Goal: Use online tool/utility

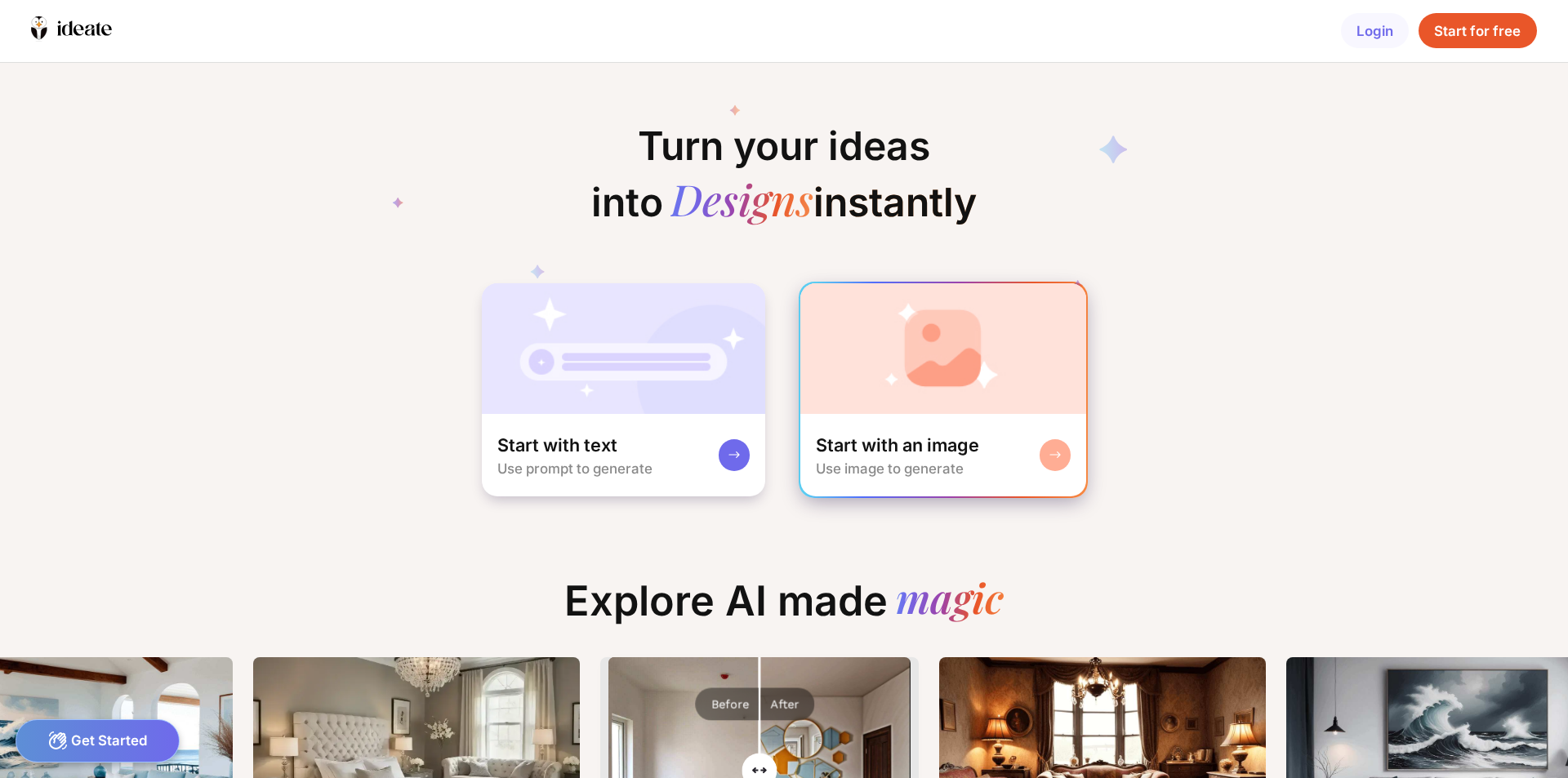
click at [944, 451] on div "Start with an image" at bounding box center [897, 445] width 163 height 23
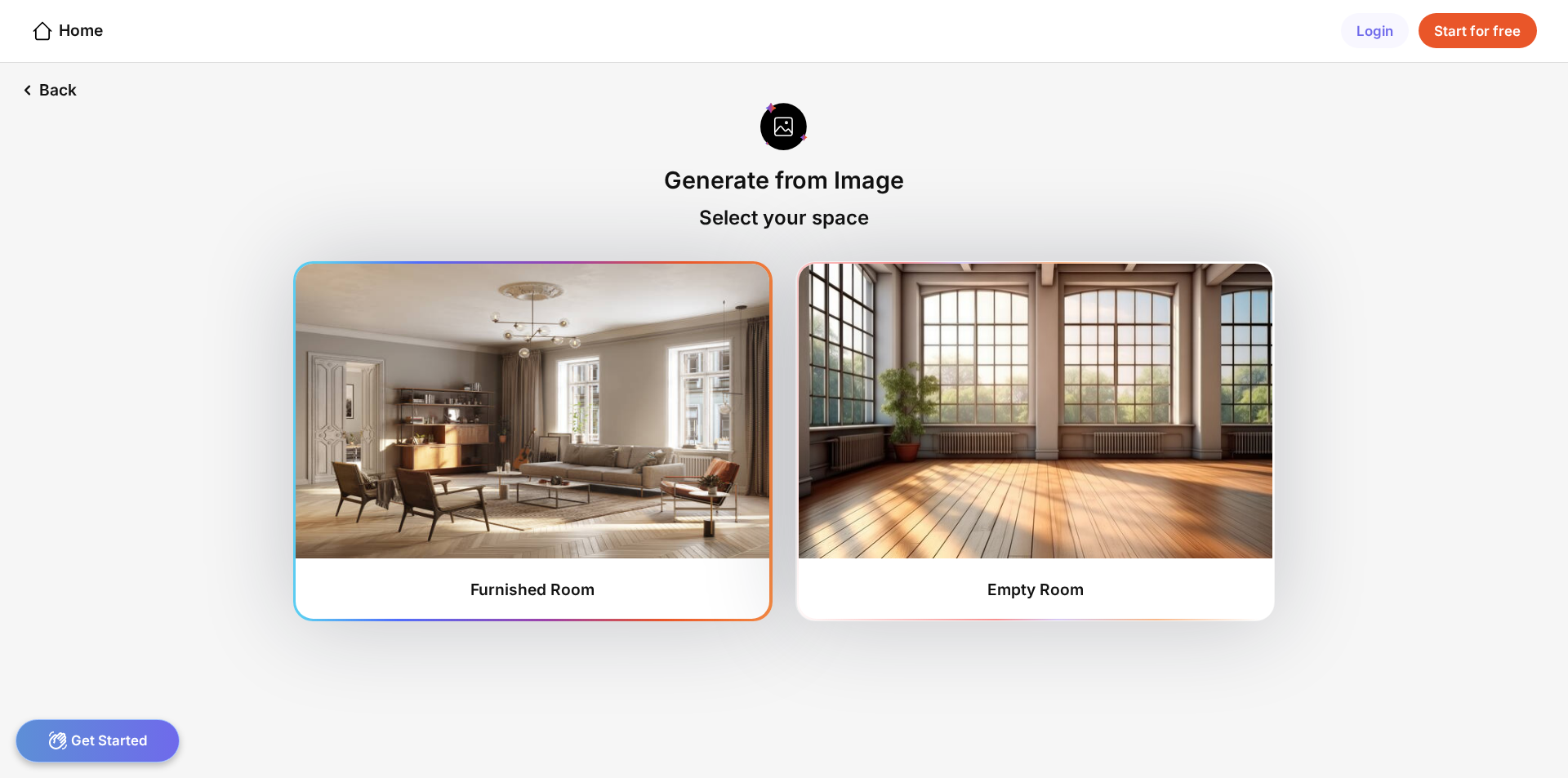
click at [529, 411] on img at bounding box center [533, 412] width 474 height 295
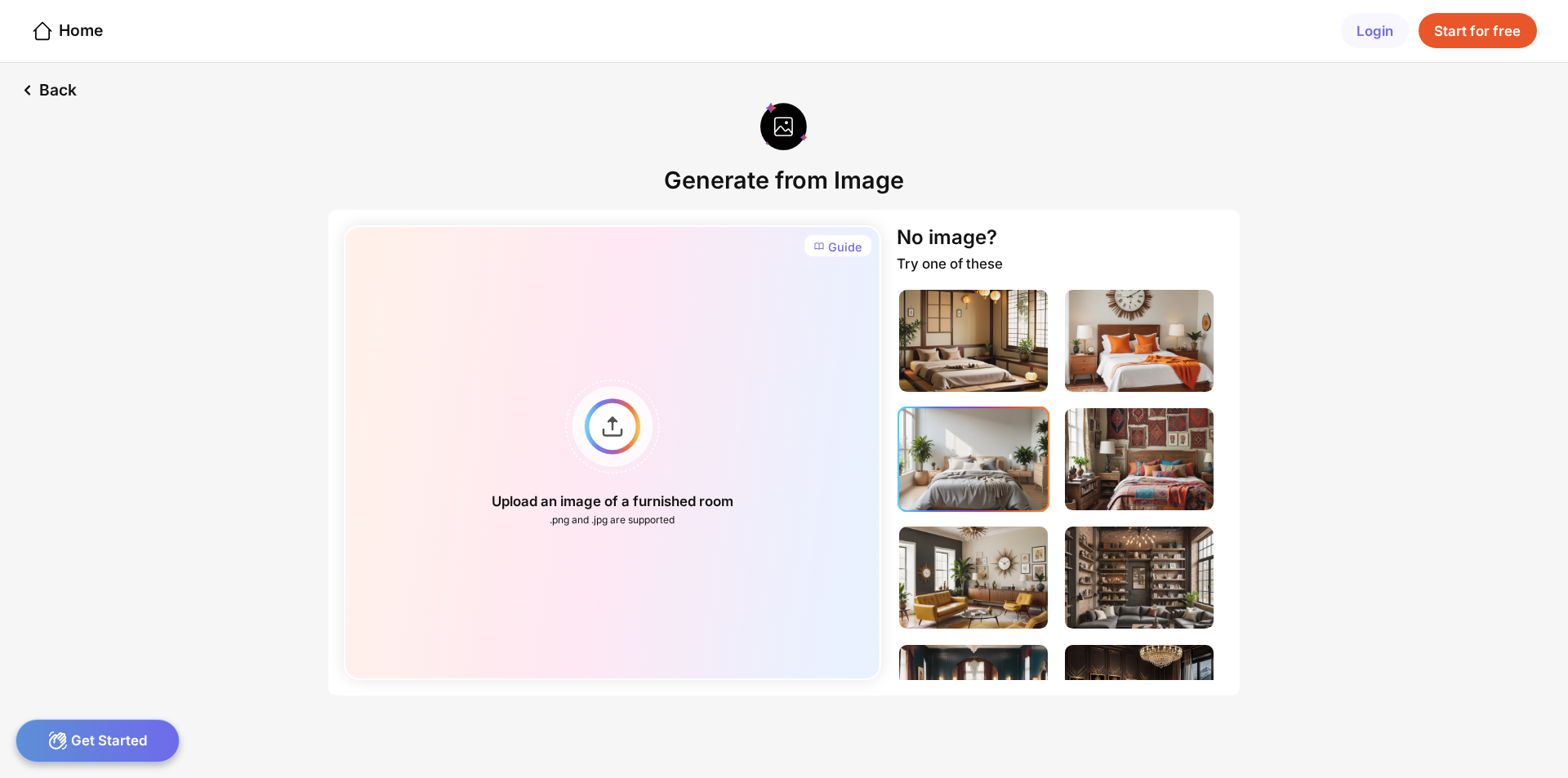
click at [953, 490] on img at bounding box center [973, 459] width 148 height 102
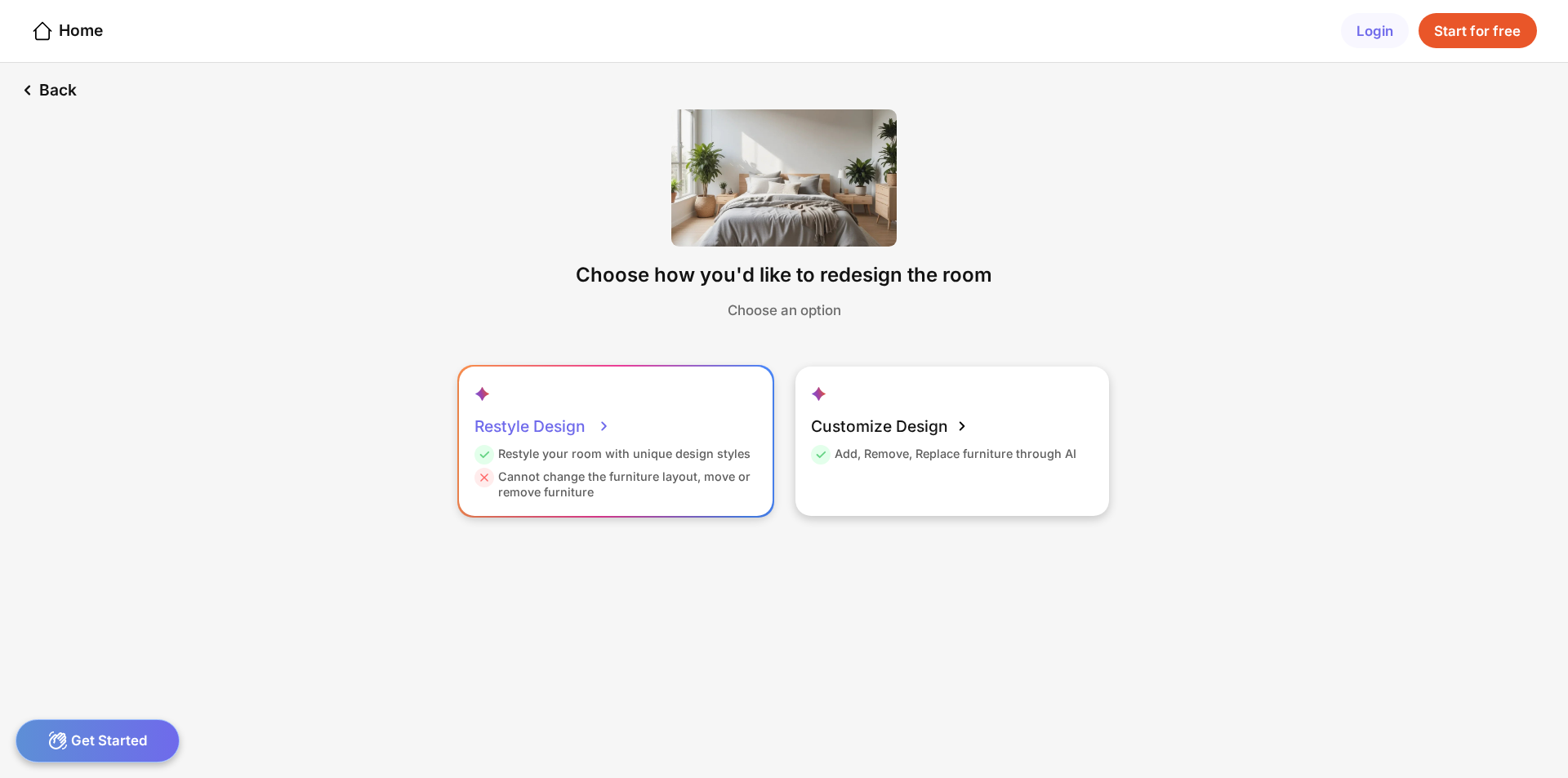
click at [629, 480] on div "Cannot change the furniture layout, move or remove furniture" at bounding box center [613, 484] width 278 height 31
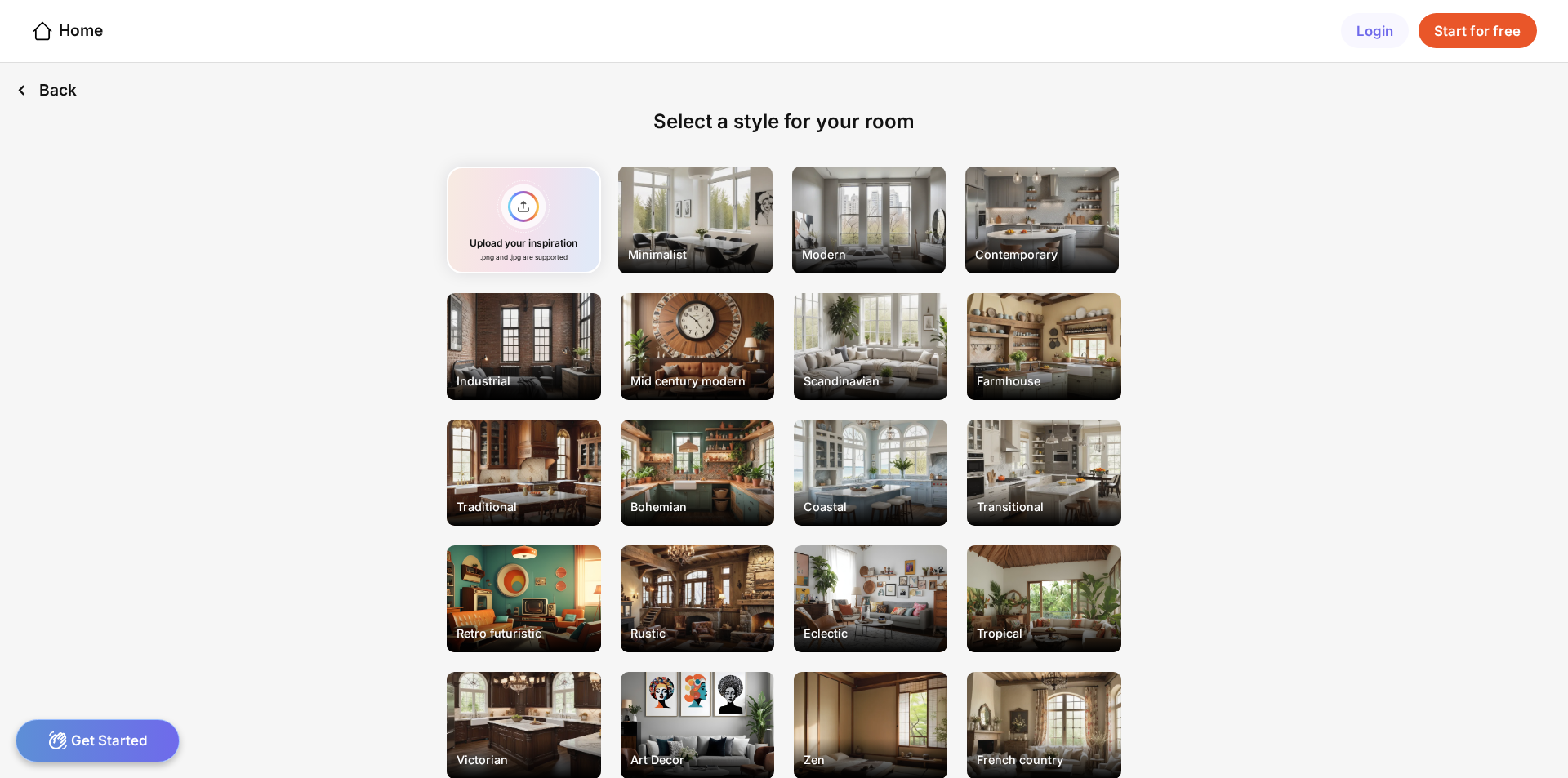
click at [33, 88] on icon at bounding box center [21, 89] width 23 height 23
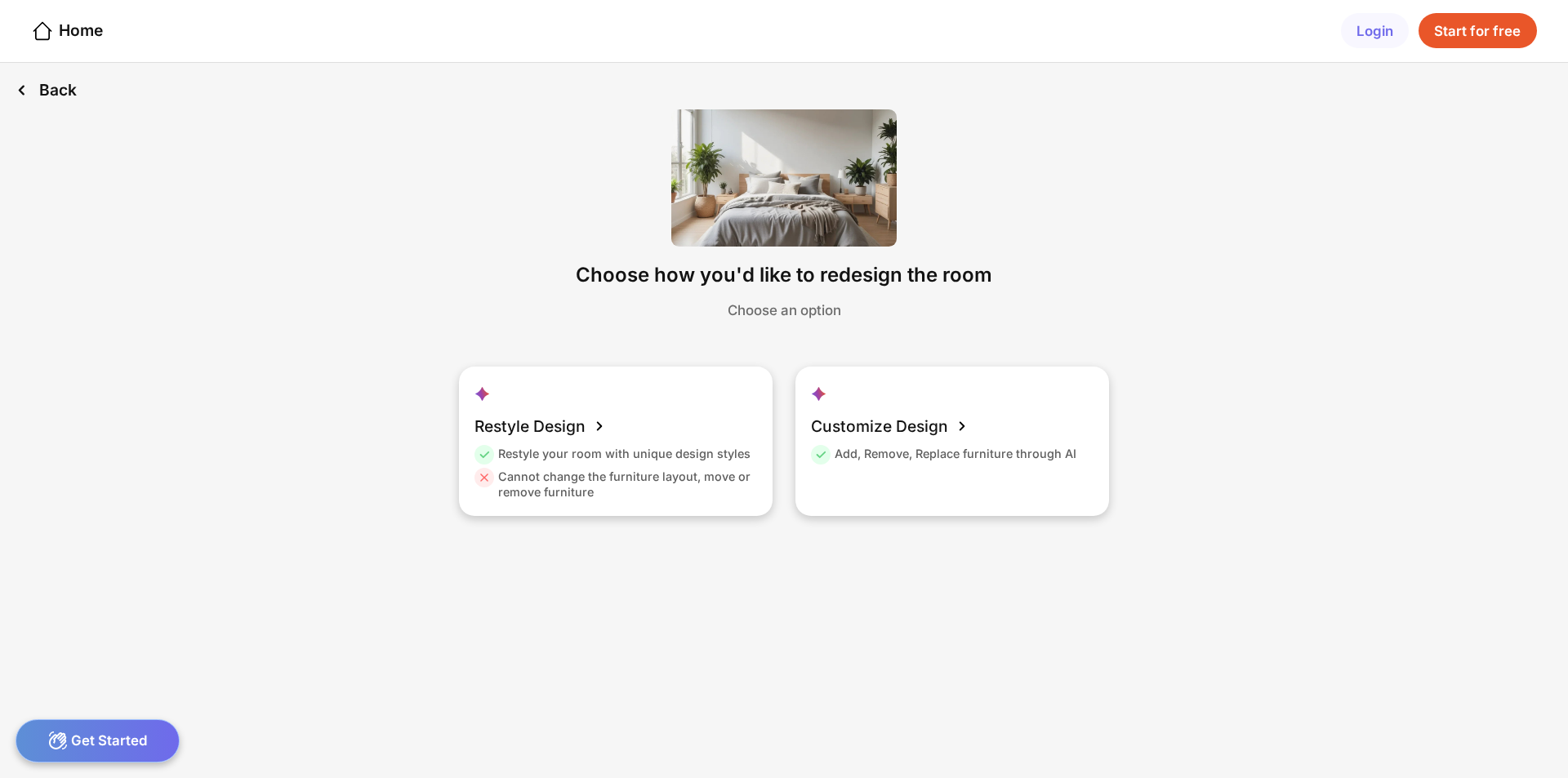
click at [34, 88] on div "Back" at bounding box center [46, 90] width 92 height 54
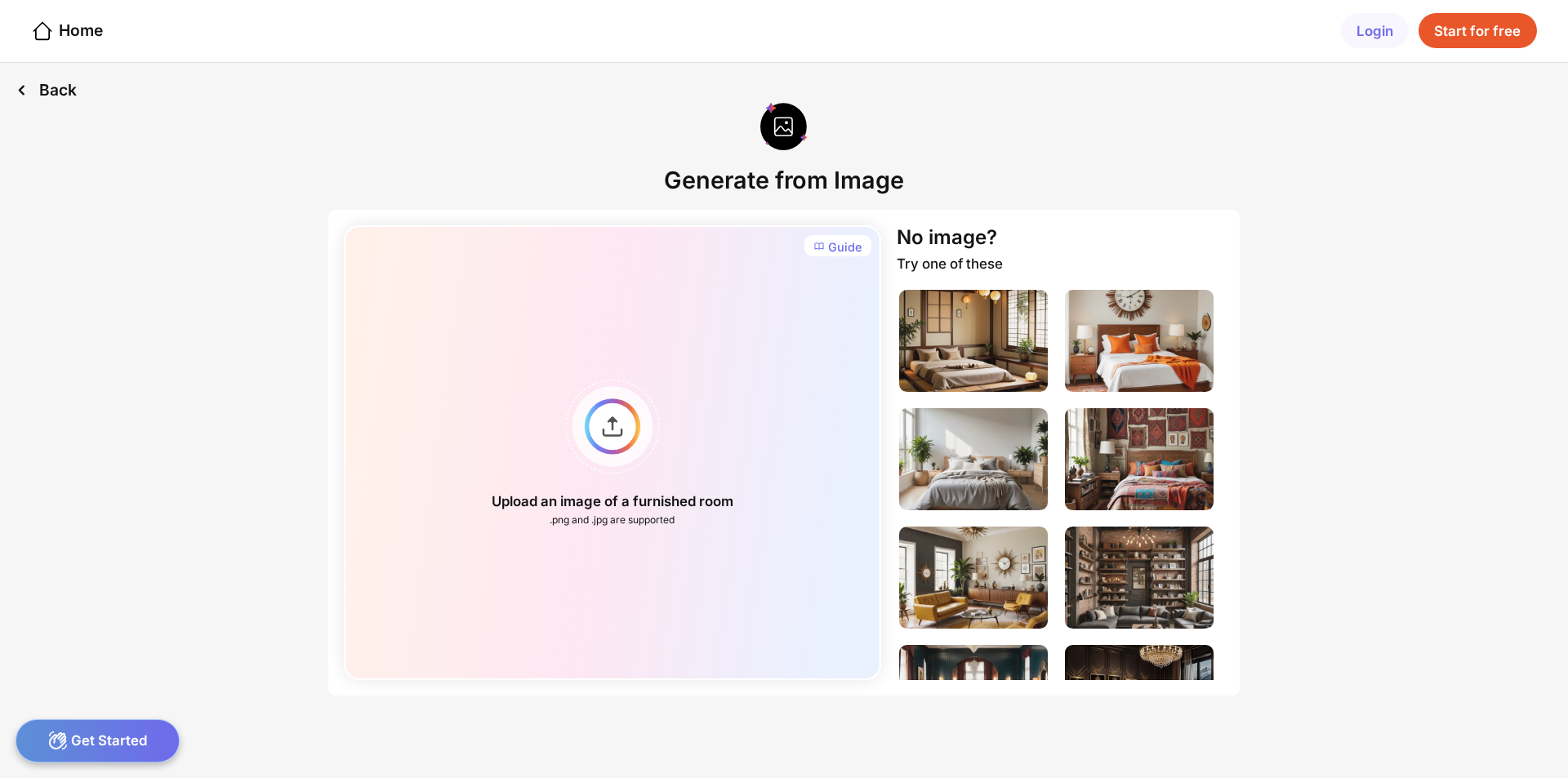
click at [35, 88] on div "Back" at bounding box center [46, 90] width 92 height 54
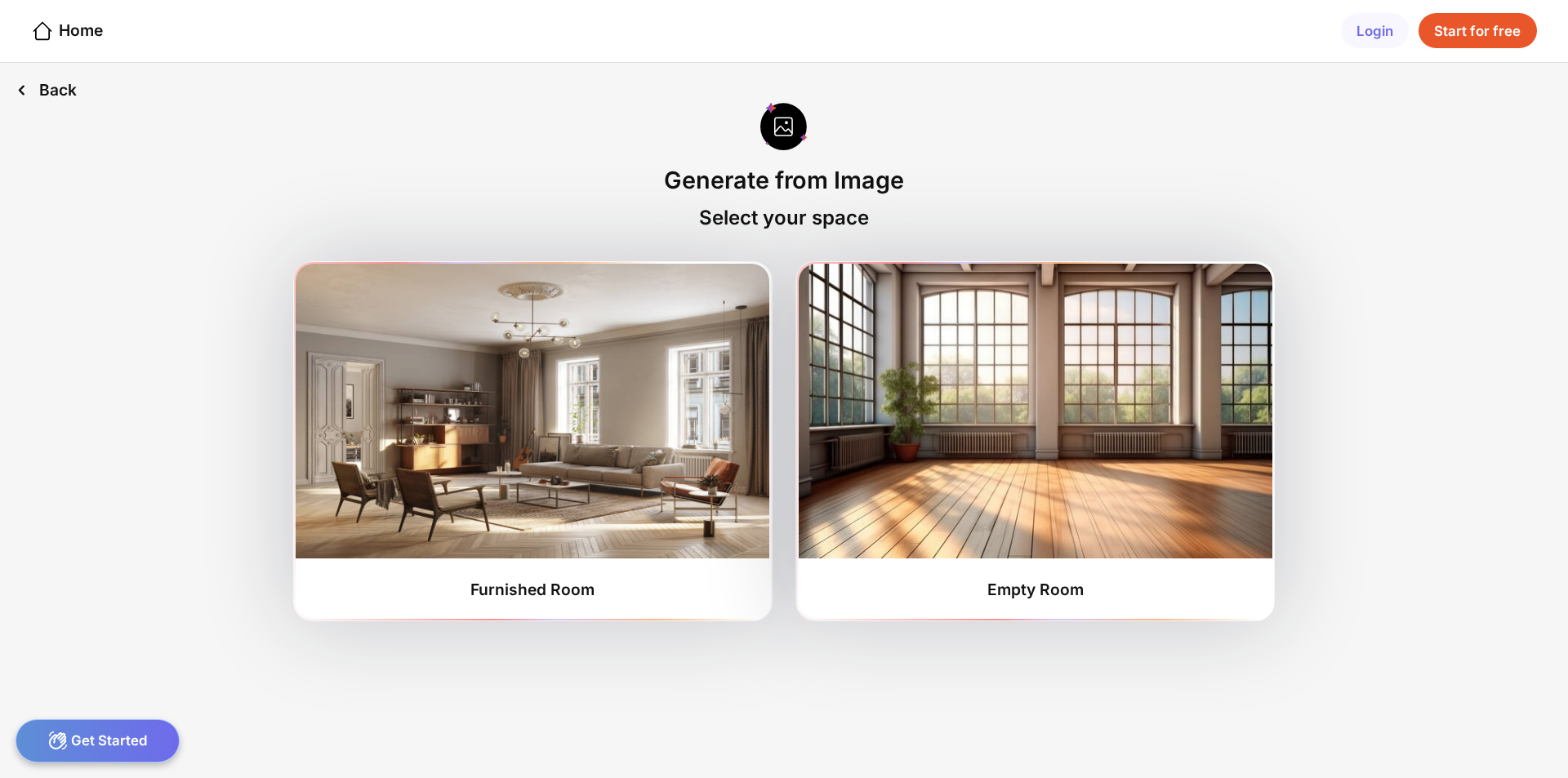
click at [49, 86] on div "Back" at bounding box center [46, 90] width 92 height 54
